Goal: Task Accomplishment & Management: Use online tool/utility

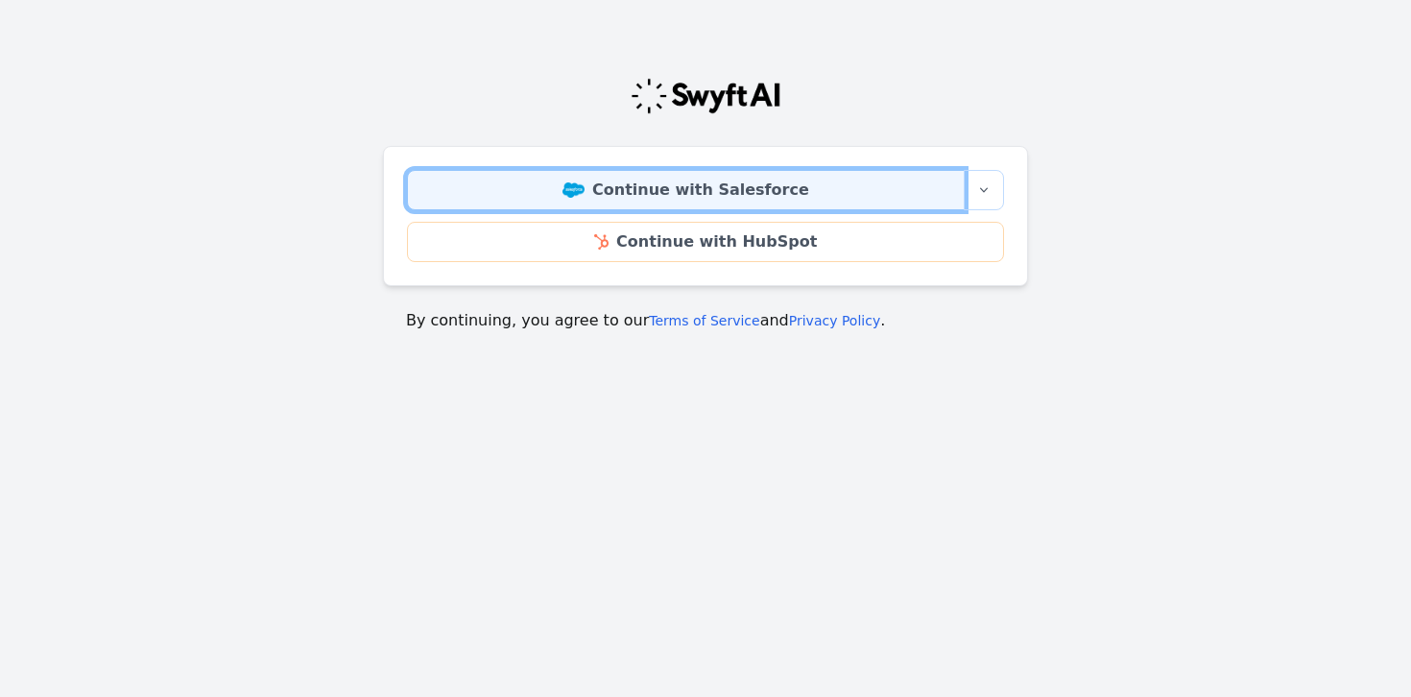
click at [661, 175] on link "Continue with Salesforce" at bounding box center [686, 190] width 558 height 40
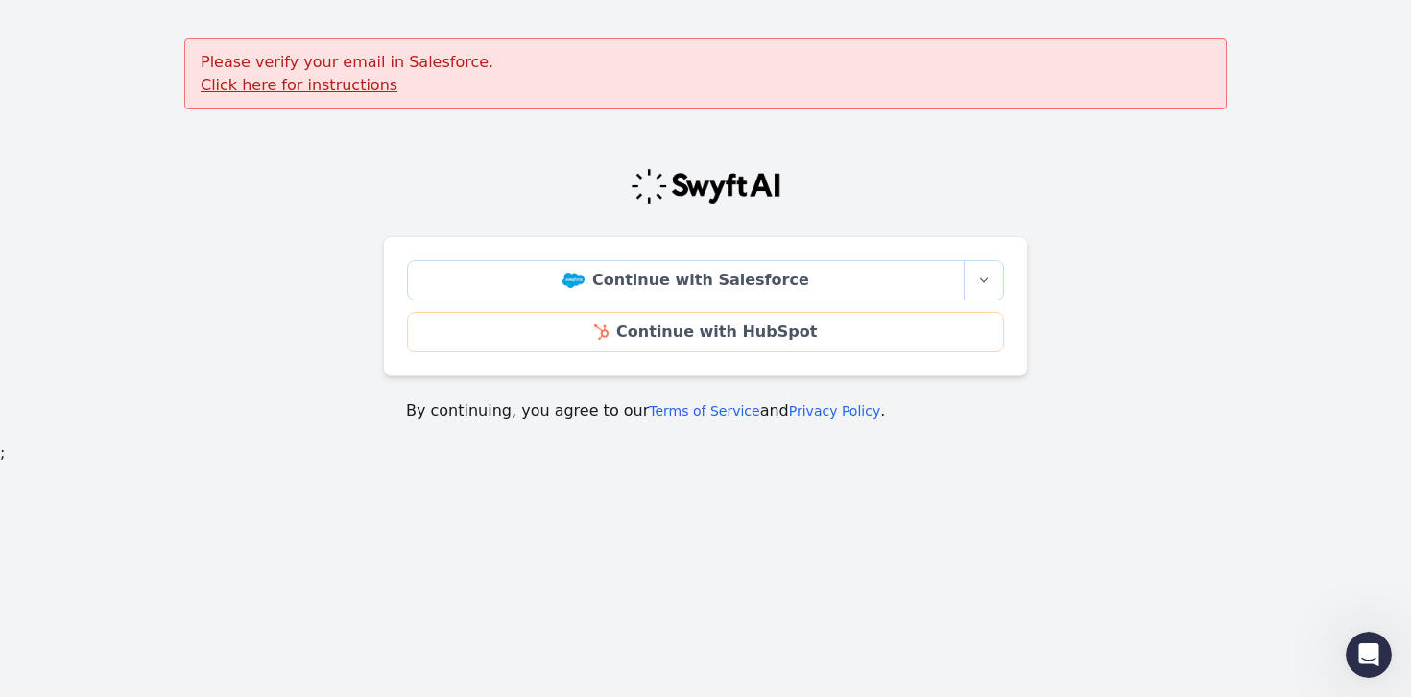
click at [264, 85] on u "Click here for instructions" at bounding box center [299, 85] width 197 height 18
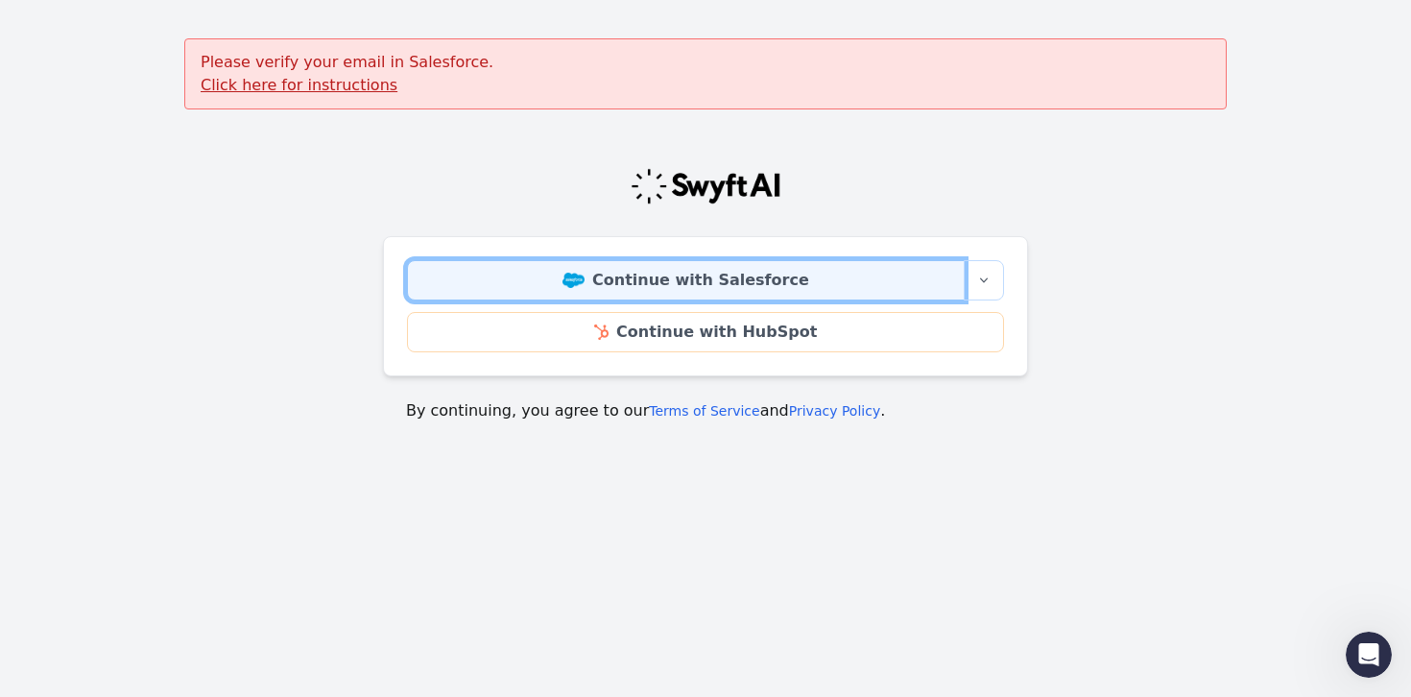
click at [620, 282] on link "Continue with Salesforce" at bounding box center [686, 280] width 558 height 40
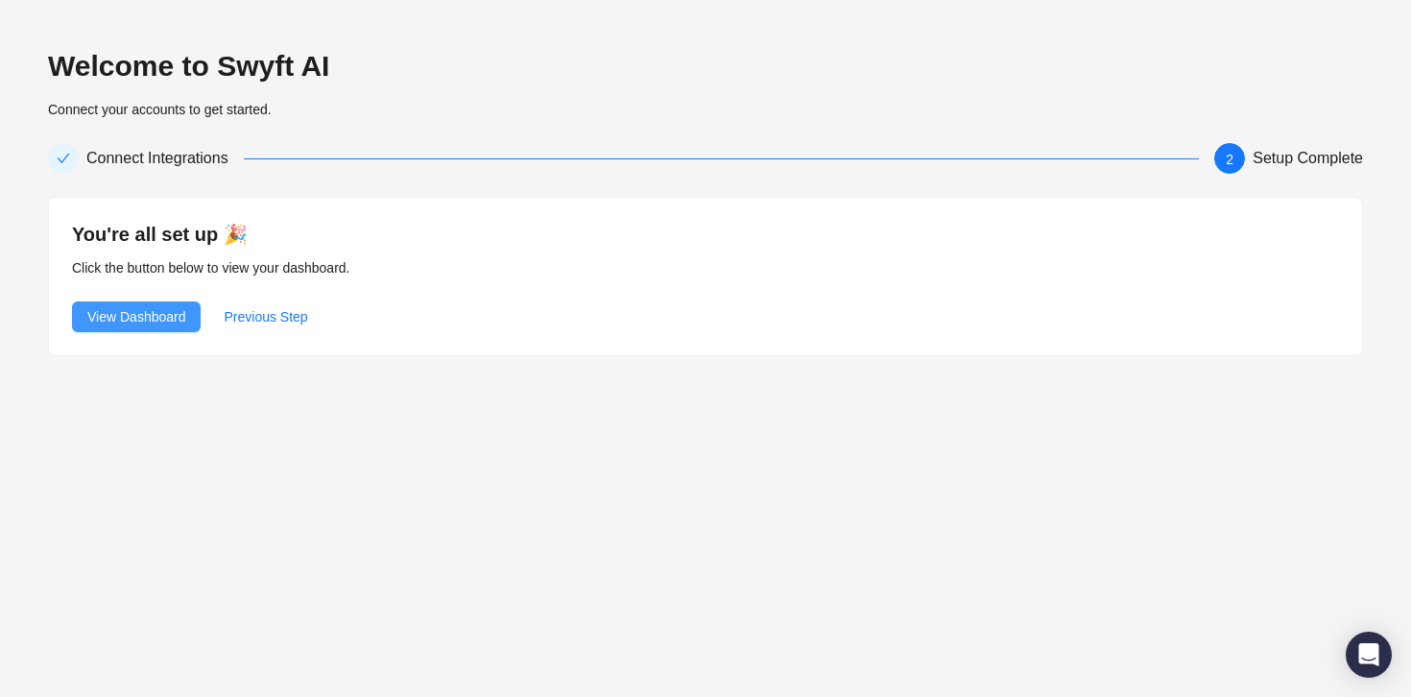
click at [140, 317] on span "View Dashboard" at bounding box center [136, 316] width 98 height 21
